Goal: Task Accomplishment & Management: Manage account settings

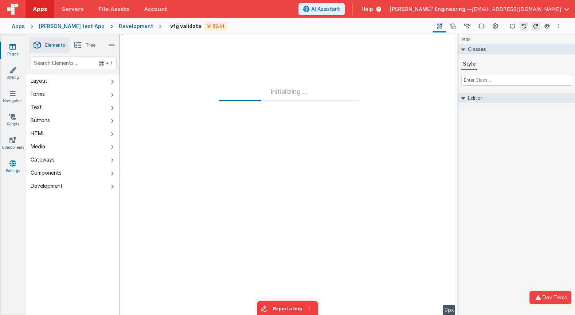
click at [12, 166] on icon at bounding box center [12, 163] width 7 height 7
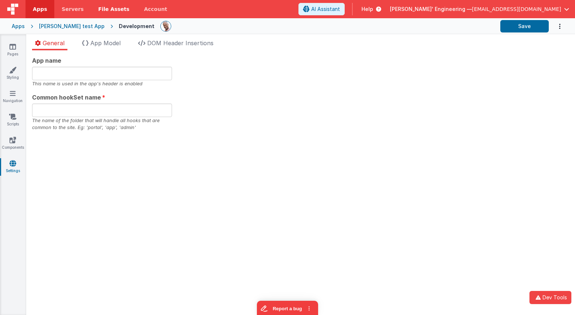
type input "[PERSON_NAME], Get your own appd"
type input "app"
click at [259, 103] on div "App name [PERSON_NAME], Get your own appd This name is used in the app's header…" at bounding box center [300, 93] width 537 height 75
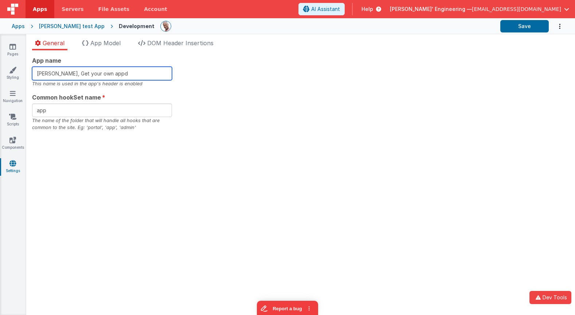
click at [130, 75] on input "[PERSON_NAME], Get your own appd" at bounding box center [102, 73] width 140 height 13
type input "[PERSON_NAME], Get your own app"
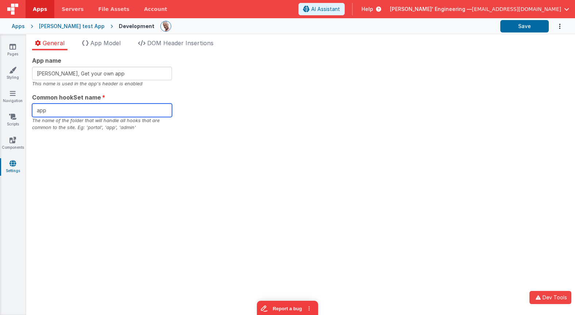
click at [94, 107] on input "app" at bounding box center [102, 109] width 140 height 13
type input "appx"
click at [108, 45] on span "App Model" at bounding box center [105, 42] width 30 height 7
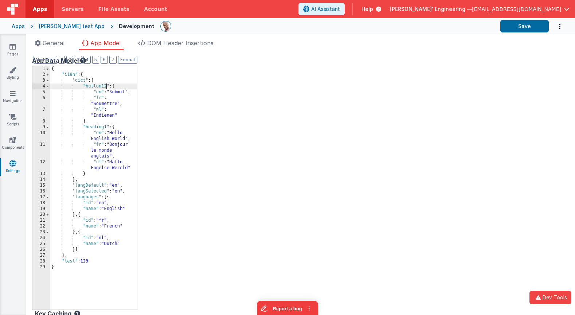
drag, startPoint x: 107, startPoint y: 86, endPoint x: 164, endPoint y: 89, distance: 56.9
click at [107, 86] on div "{ "i18n" : { "dict" : { "button12" : { "en" : "Submit" , "fr" : "Soumettre" , "…" at bounding box center [93, 193] width 87 height 255
click at [165, 41] on span "DOM Header Insertions" at bounding box center [180, 42] width 66 height 7
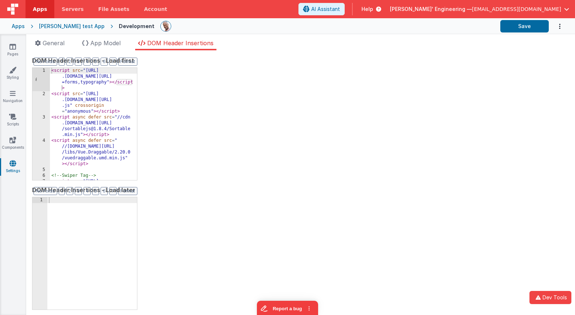
click at [85, 168] on div "< script src = "[URL] .[DOMAIN_NAME][URL] =forms,typography" > </ script > < sc…" at bounding box center [93, 147] width 87 height 159
click at [426, 125] on div "DOM Header Insertions - Load first Format 7 6 5 4 3 2 1 No Folds 1 2 3 4 5 6 7 …" at bounding box center [300, 182] width 537 height 253
click at [521, 27] on button "Save" at bounding box center [524, 26] width 48 height 12
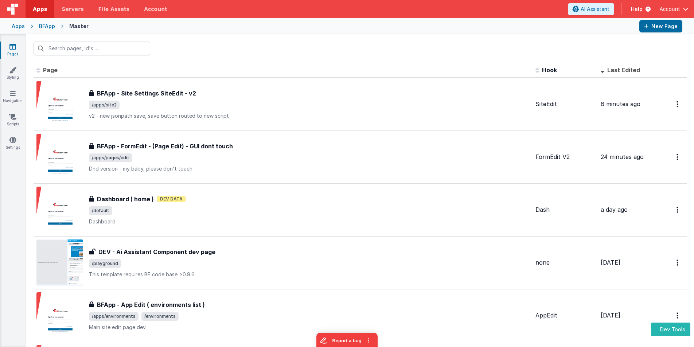
click at [17, 52] on link "Pages" at bounding box center [13, 50] width 26 height 15
